Goal: Task Accomplishment & Management: Use online tool/utility

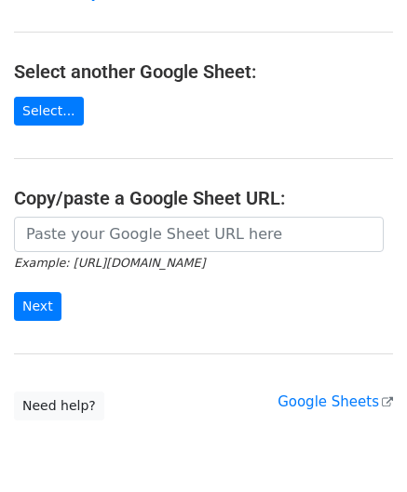
scroll to position [186, 0]
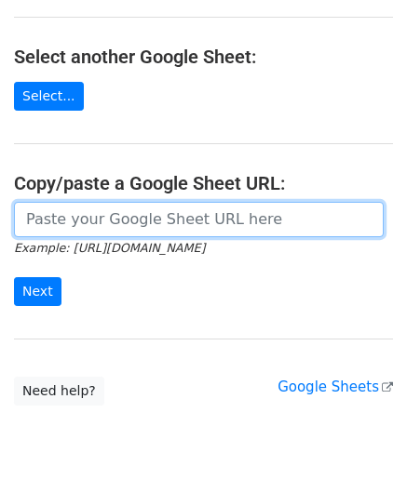
click at [70, 217] on input "url" at bounding box center [198, 219] width 369 height 35
paste input "[URL][DOMAIN_NAME]"
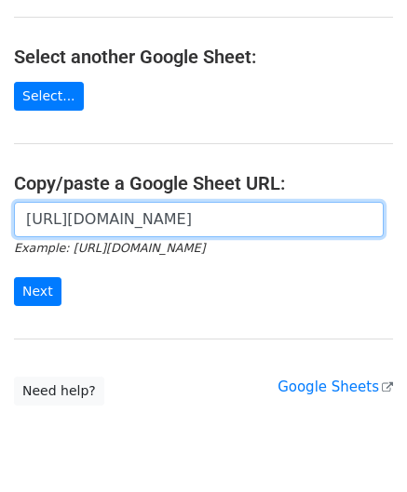
scroll to position [0, 393]
type input "[URL][DOMAIN_NAME]"
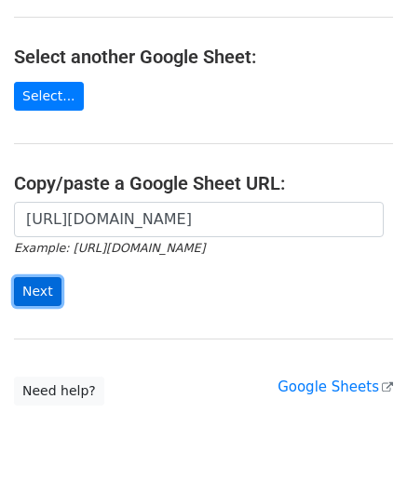
click at [45, 280] on input "Next" at bounding box center [37, 291] width 47 height 29
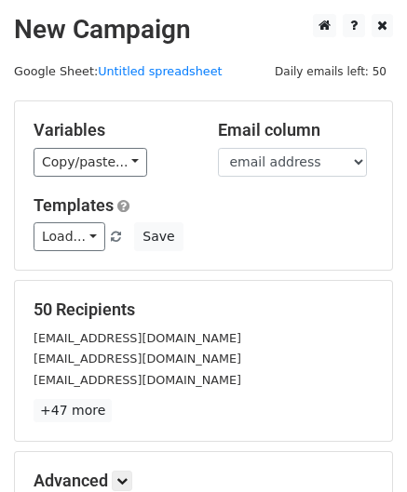
scroll to position [227, 0]
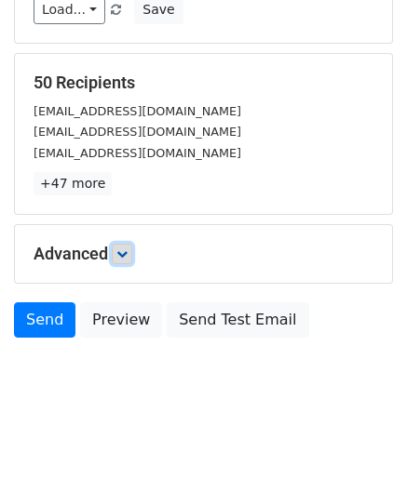
click at [121, 258] on link at bounding box center [122, 254] width 20 height 20
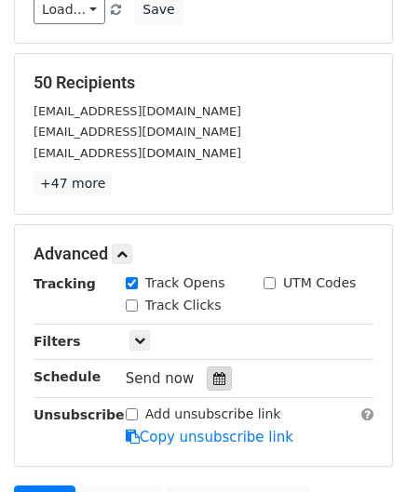
click at [213, 372] on icon at bounding box center [219, 378] width 12 height 13
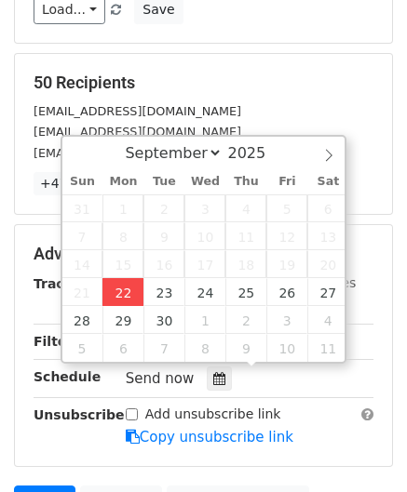
type input "2025-09-22 12:00"
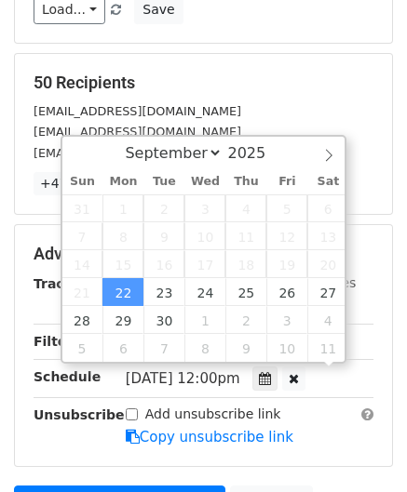
scroll to position [0, 0]
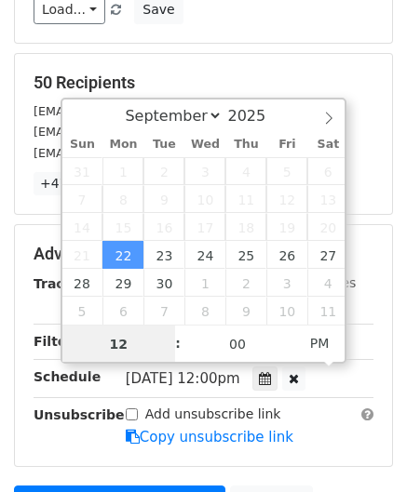
paste input "Hour"
type input "2"
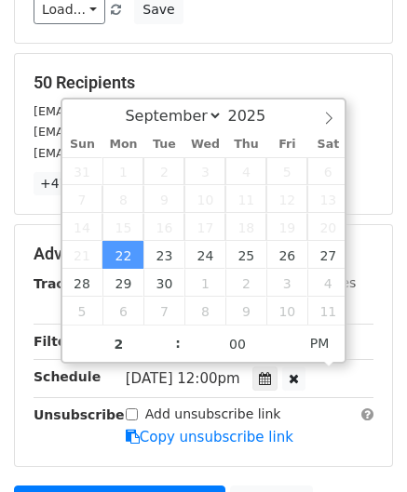
type input "2025-09-22 14:00"
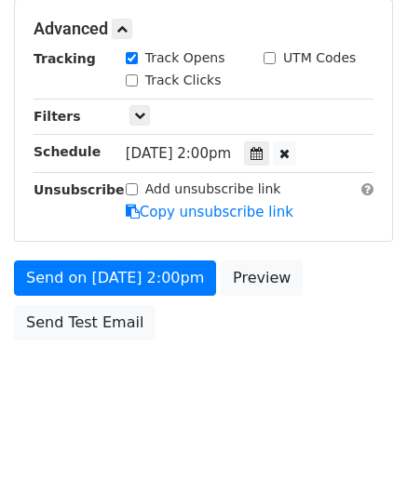
scroll to position [452, 0]
